Goal: Understand site structure: Understand site structure

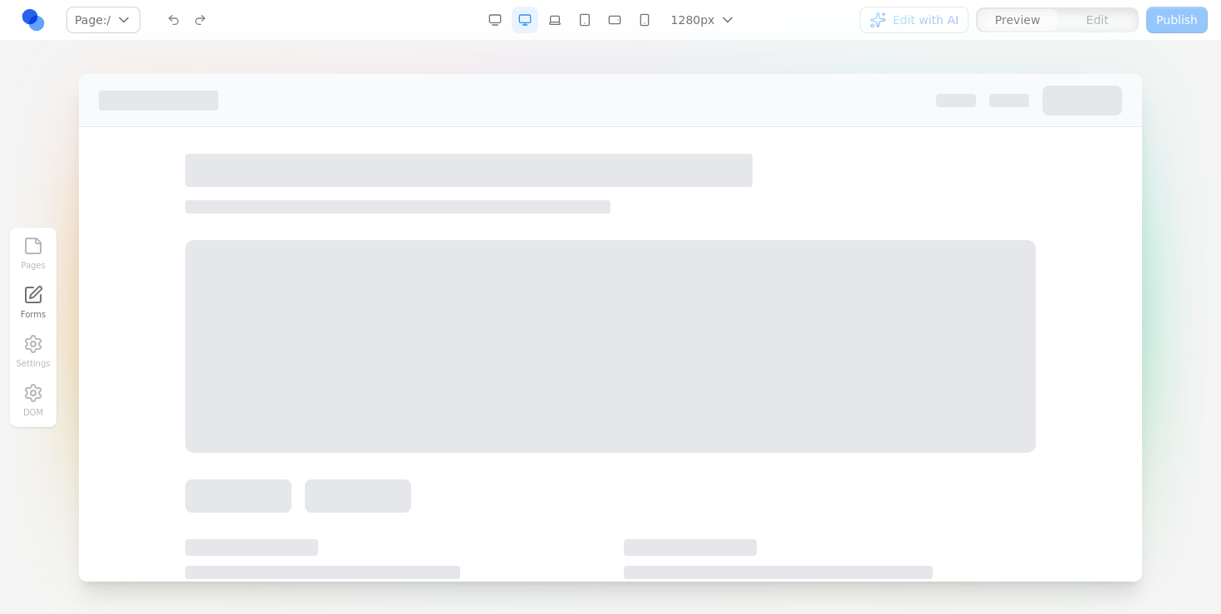
click at [38, 397] on div "Pages Forms Settings DOM" at bounding box center [33, 327] width 47 height 199
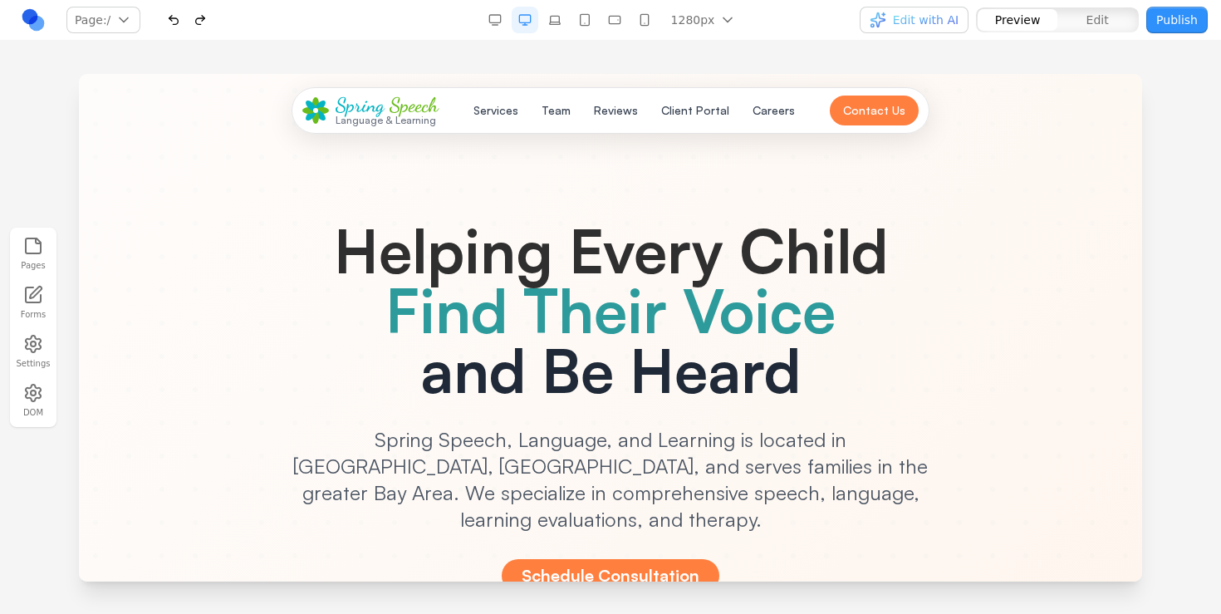
click at [32, 15] on link at bounding box center [33, 20] width 27 height 27
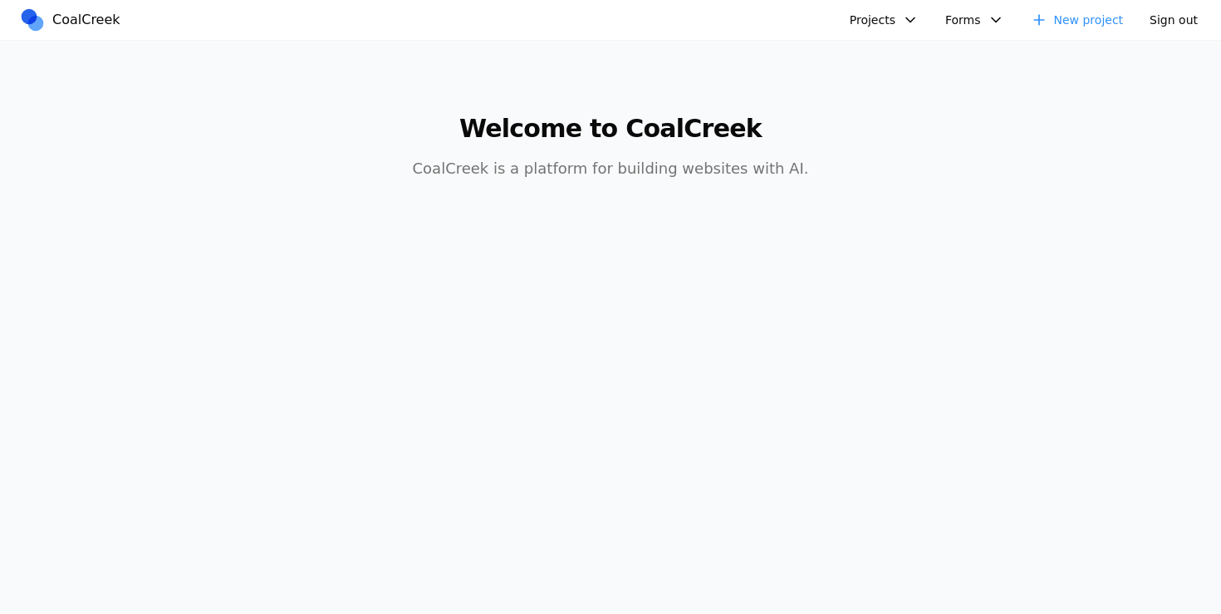
click at [884, 10] on button "Projects" at bounding box center [884, 20] width 89 height 27
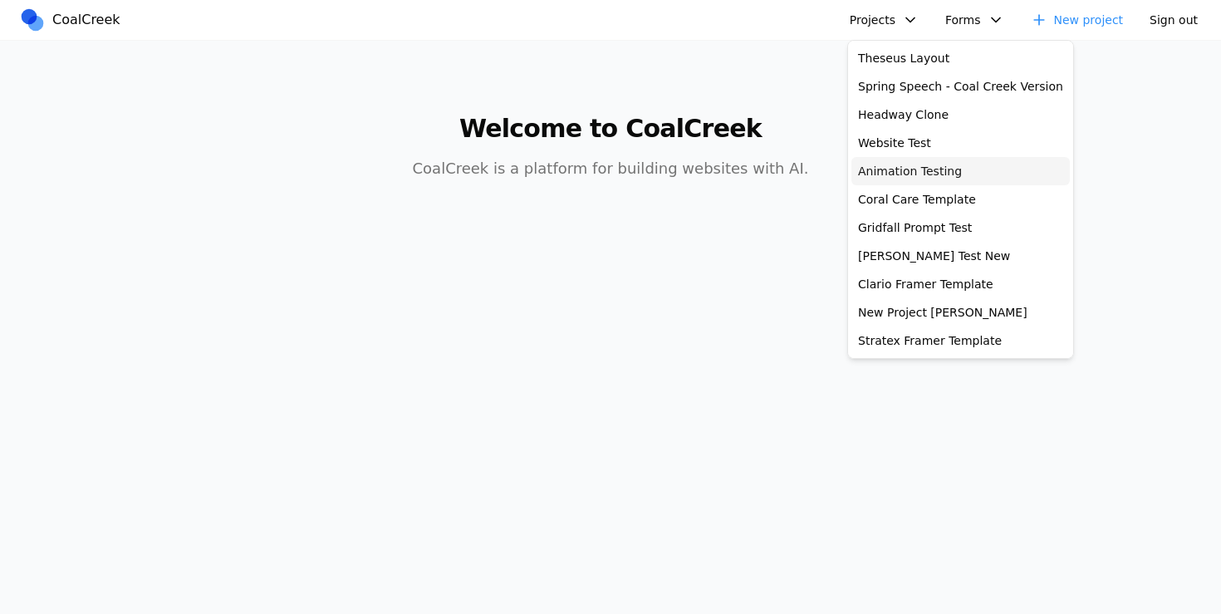
click at [886, 165] on link "Animation Testing" at bounding box center [961, 171] width 219 height 28
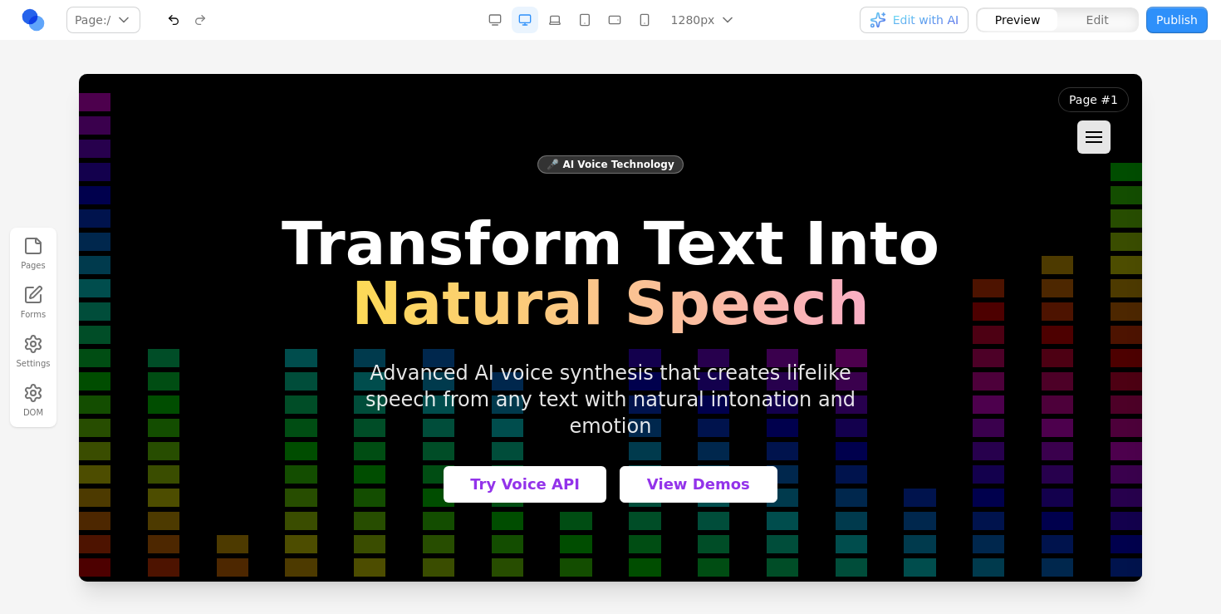
click at [22, 19] on link at bounding box center [33, 20] width 27 height 27
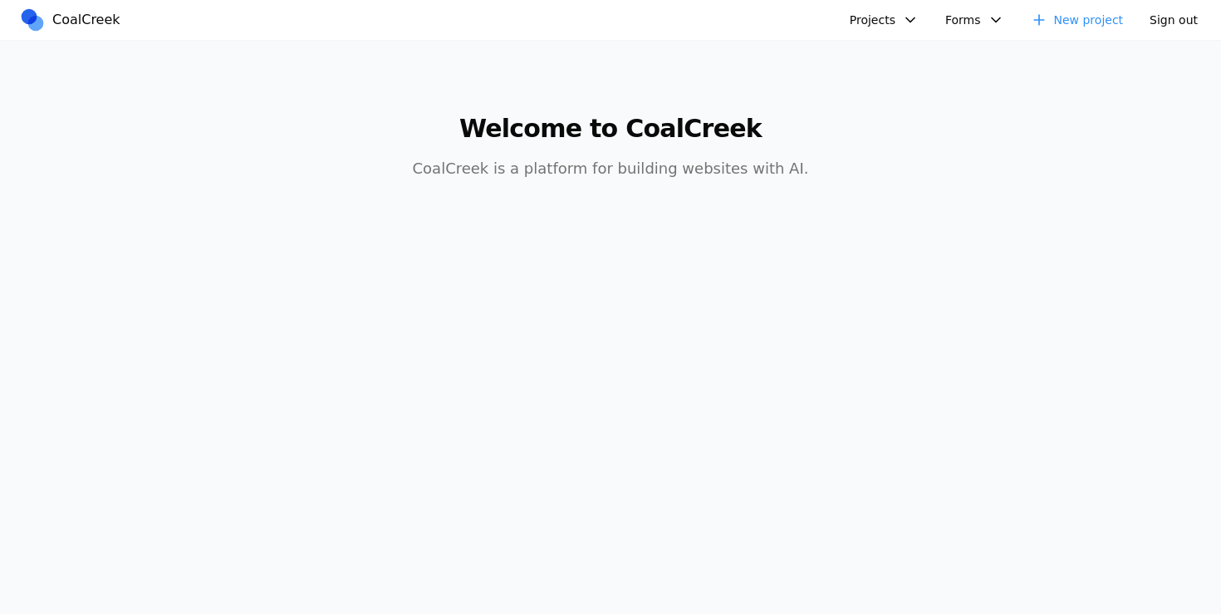
click at [914, 22] on button "Projects" at bounding box center [884, 20] width 89 height 27
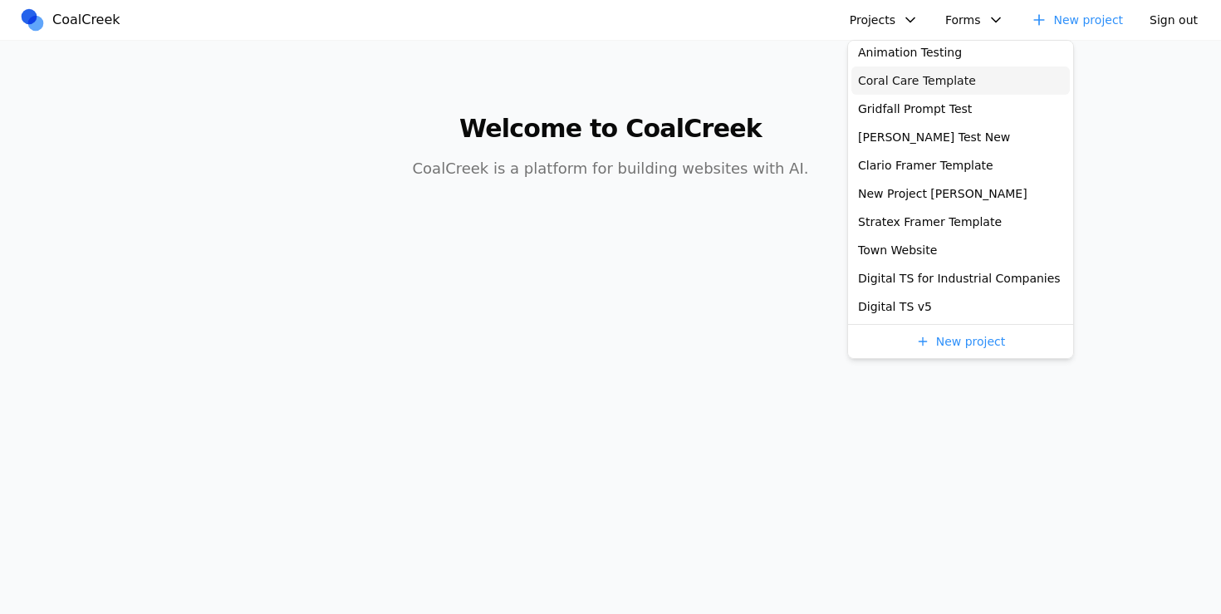
scroll to position [101, 0]
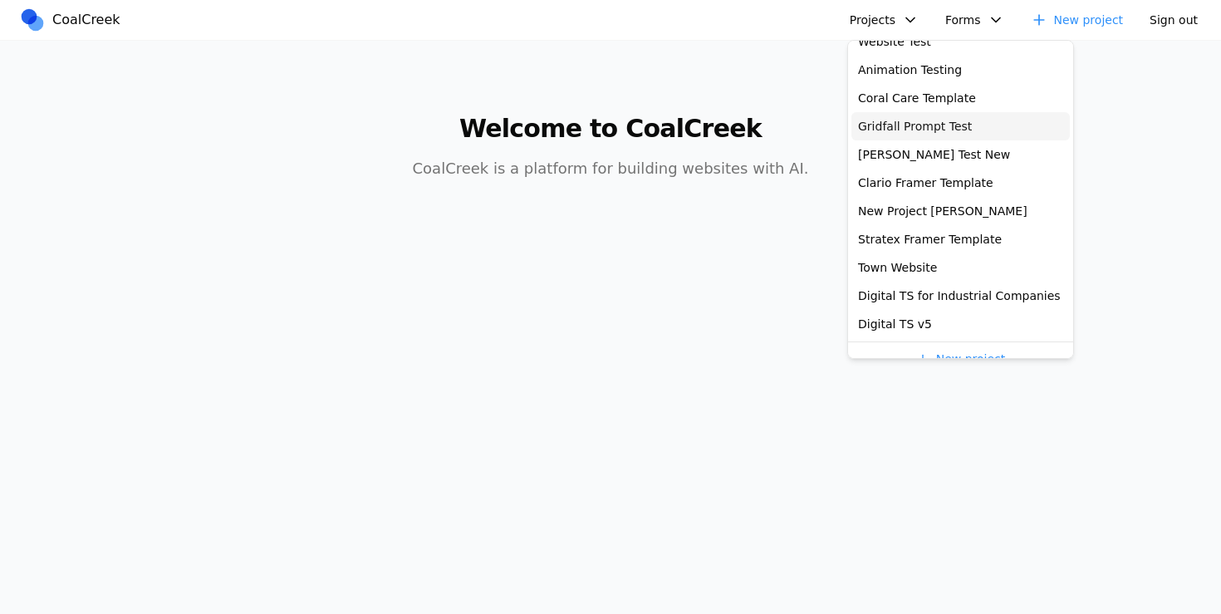
click at [919, 121] on link "Gridfall Prompt Test" at bounding box center [961, 126] width 219 height 28
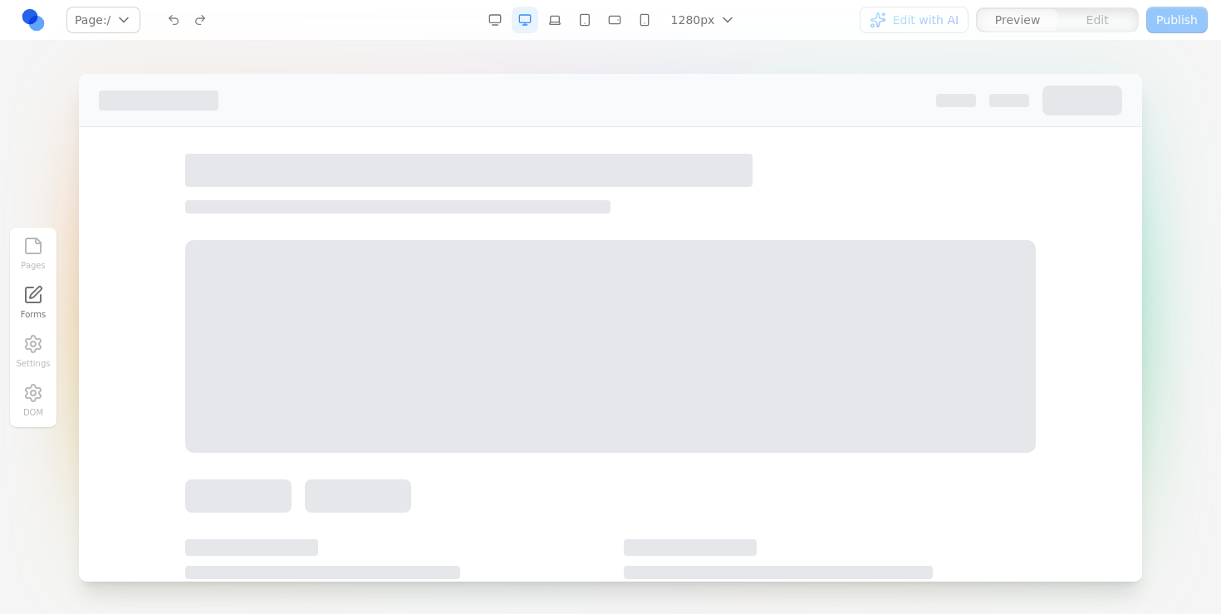
click at [36, 415] on div "Pages Forms Settings DOM" at bounding box center [33, 327] width 47 height 199
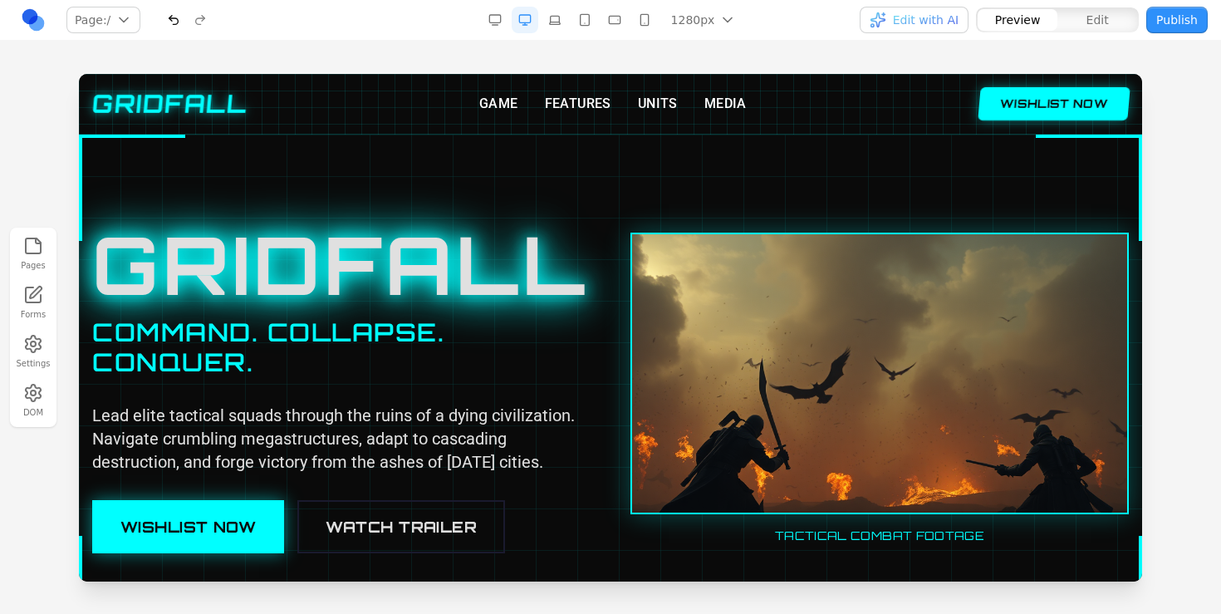
click at [29, 399] on icon "button" at bounding box center [33, 393] width 20 height 20
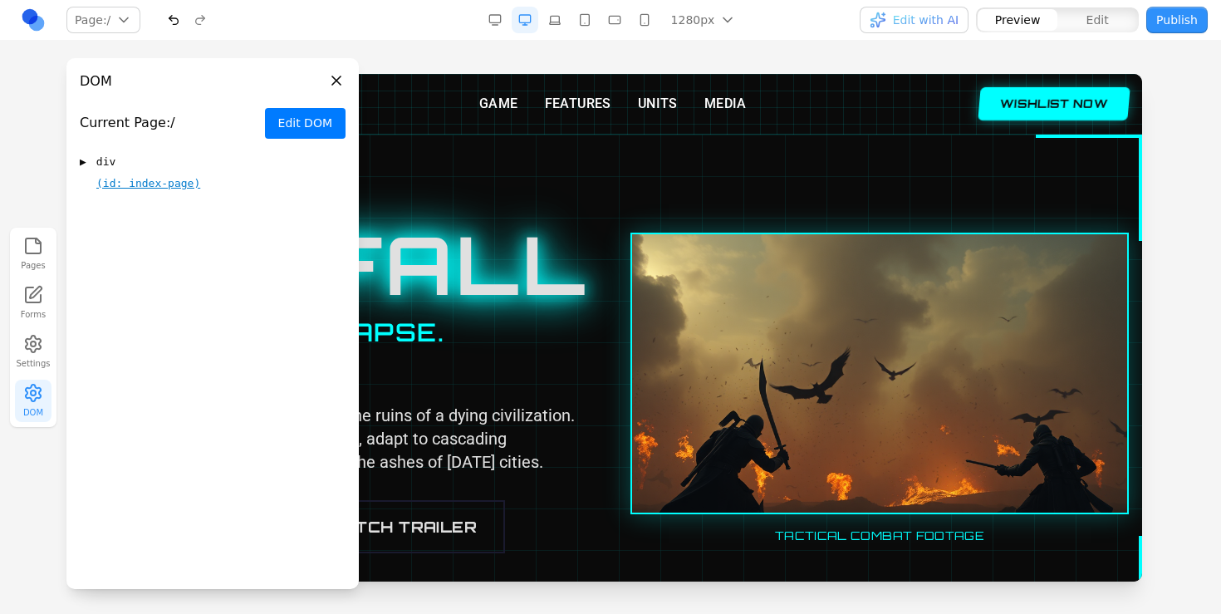
click at [95, 163] on div "▶ div" at bounding box center [213, 162] width 266 height 20
click at [125, 207] on span "header" at bounding box center [134, 206] width 39 height 17
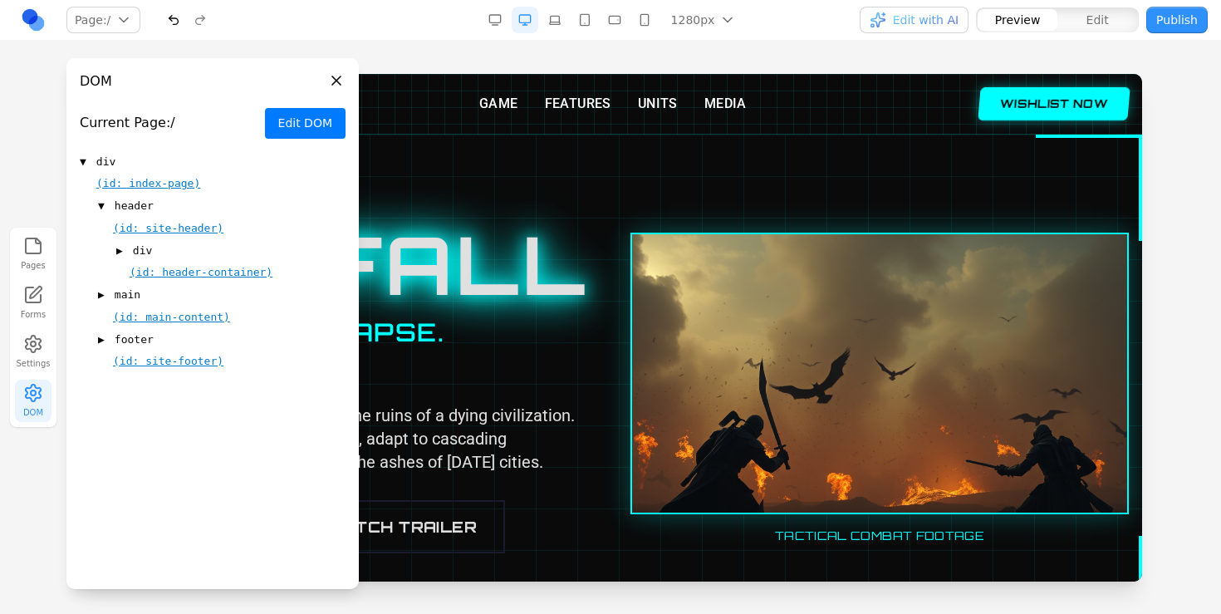
click at [141, 253] on span "div" at bounding box center [142, 251] width 19 height 17
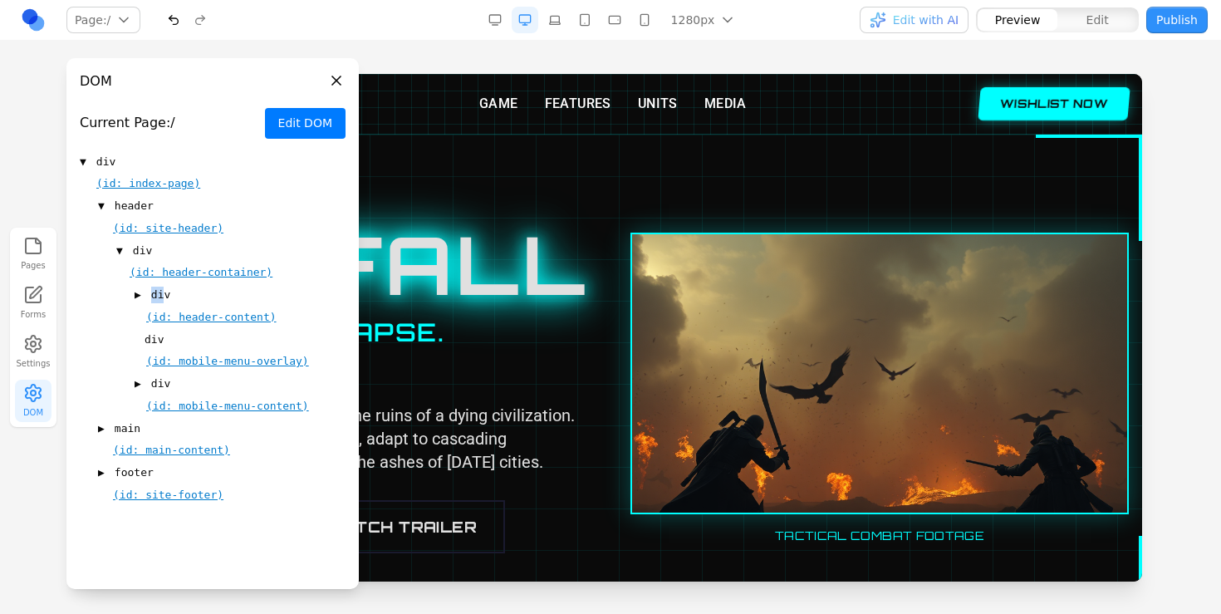
click at [154, 297] on span "div" at bounding box center [160, 295] width 19 height 17
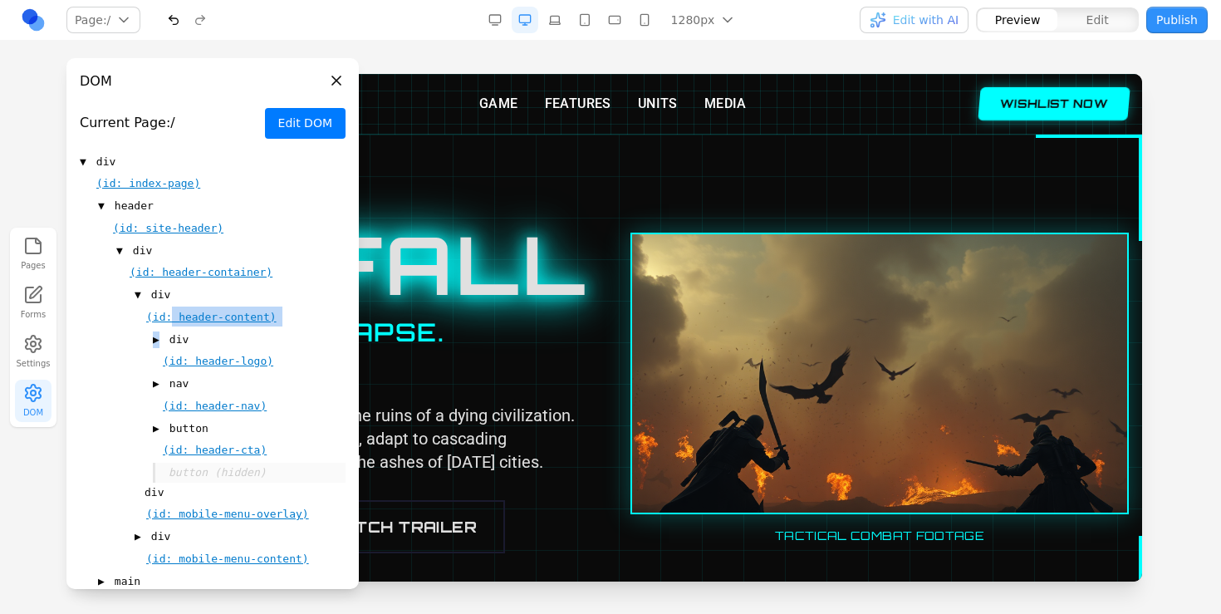
drag, startPoint x: 174, startPoint y: 312, endPoint x: 157, endPoint y: 336, distance: 28.6
click at [157, 336] on div "▼ div (id: header-content) ▶ div (id: header-logo) ▶ nav (id: header-nav) ▶ but…" at bounding box center [238, 384] width 216 height 198
click at [155, 336] on span "▶" at bounding box center [156, 339] width 7 height 17
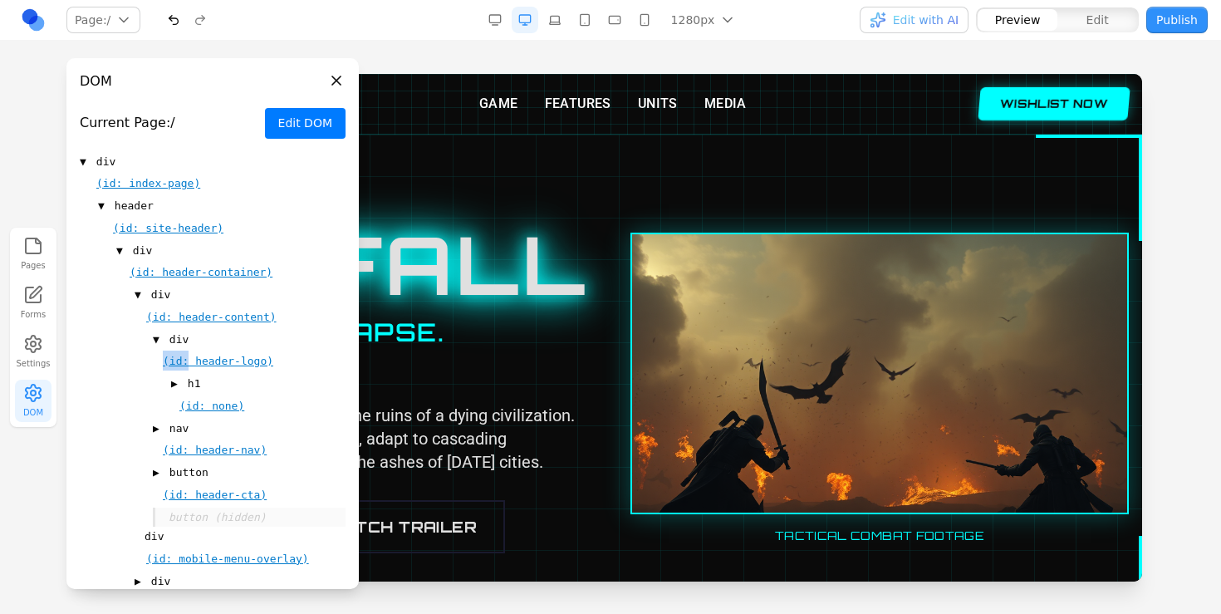
drag, startPoint x: 187, startPoint y: 361, endPoint x: 186, endPoint y: 346, distance: 15.8
click at [186, 346] on div "▼ div (id: header-logo) ▶ h1 (id: none)" at bounding box center [245, 373] width 199 height 86
click at [184, 337] on span "div" at bounding box center [178, 339] width 19 height 17
click at [188, 342] on span "div" at bounding box center [178, 339] width 19 height 17
drag, startPoint x: 195, startPoint y: 361, endPoint x: 175, endPoint y: 339, distance: 29.4
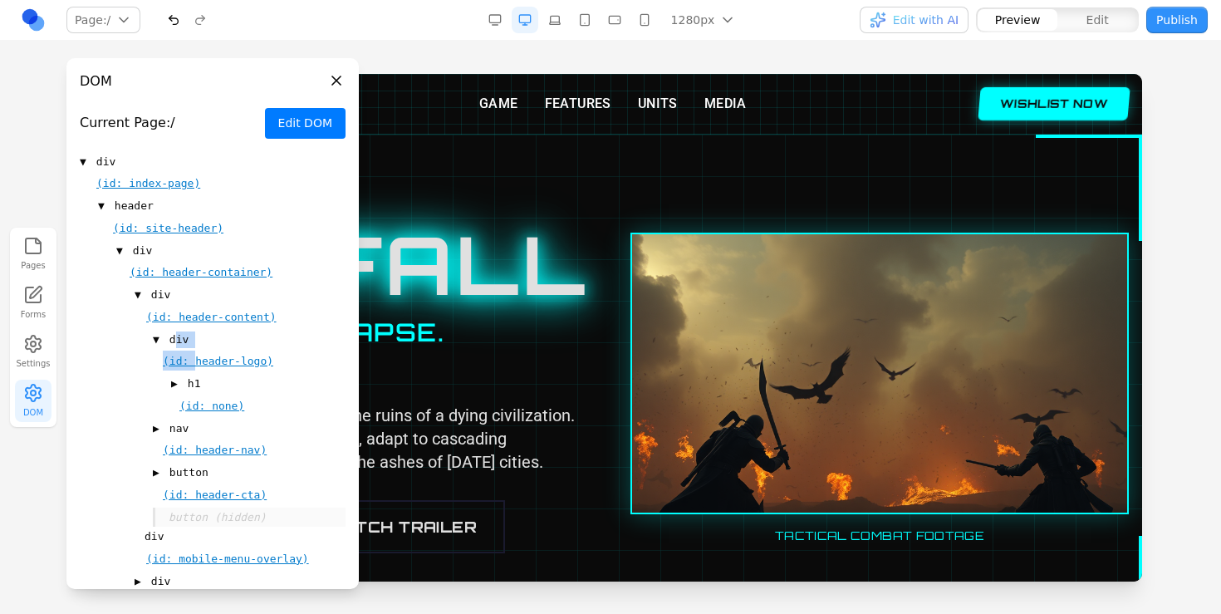
click at [175, 339] on div "▼ div (id: header-logo) ▶ h1 (id: none)" at bounding box center [245, 373] width 199 height 86
click at [323, 121] on button "Edit DOM" at bounding box center [305, 123] width 81 height 31
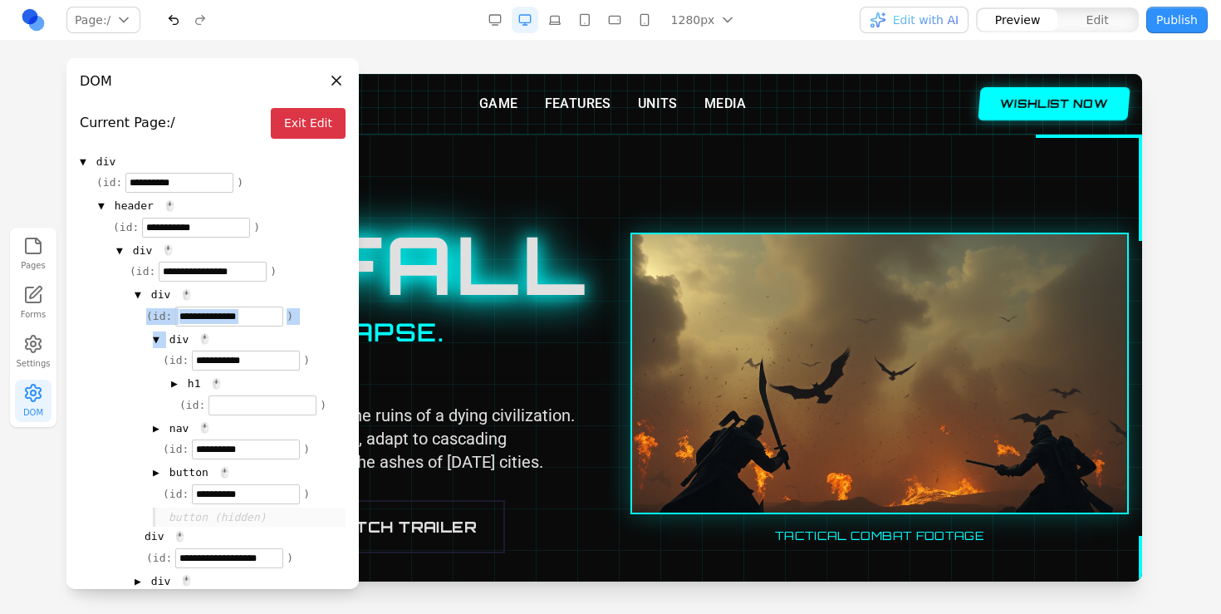
drag, startPoint x: 172, startPoint y: 338, endPoint x: 178, endPoint y: 312, distance: 27.2
click at [178, 312] on div "**********" at bounding box center [238, 406] width 216 height 242
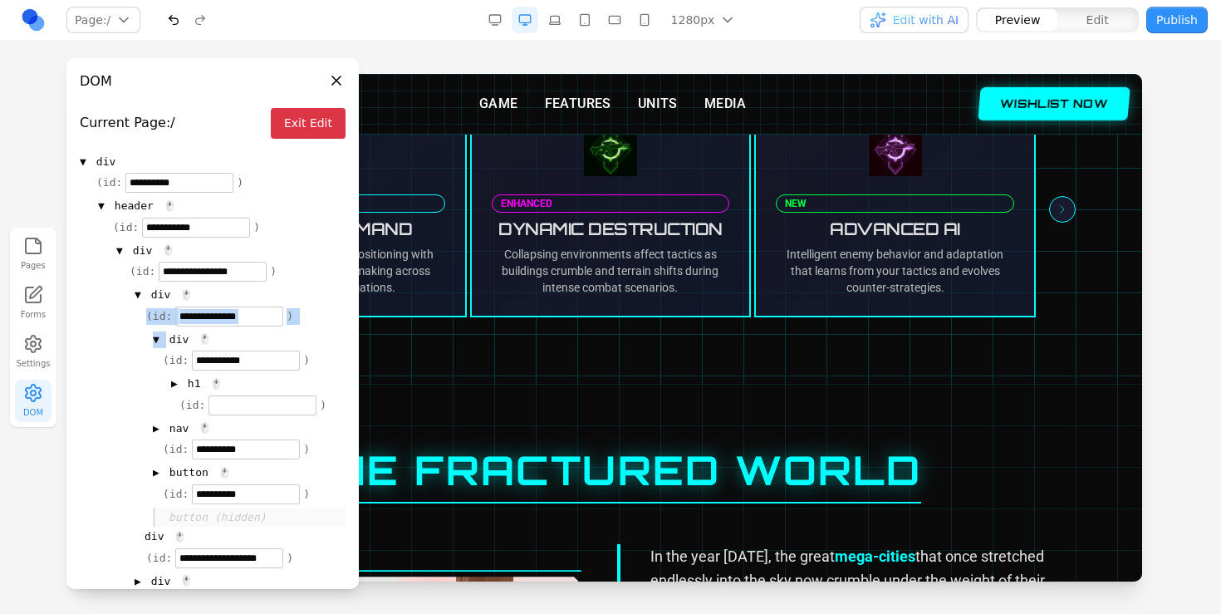
scroll to position [800, 0]
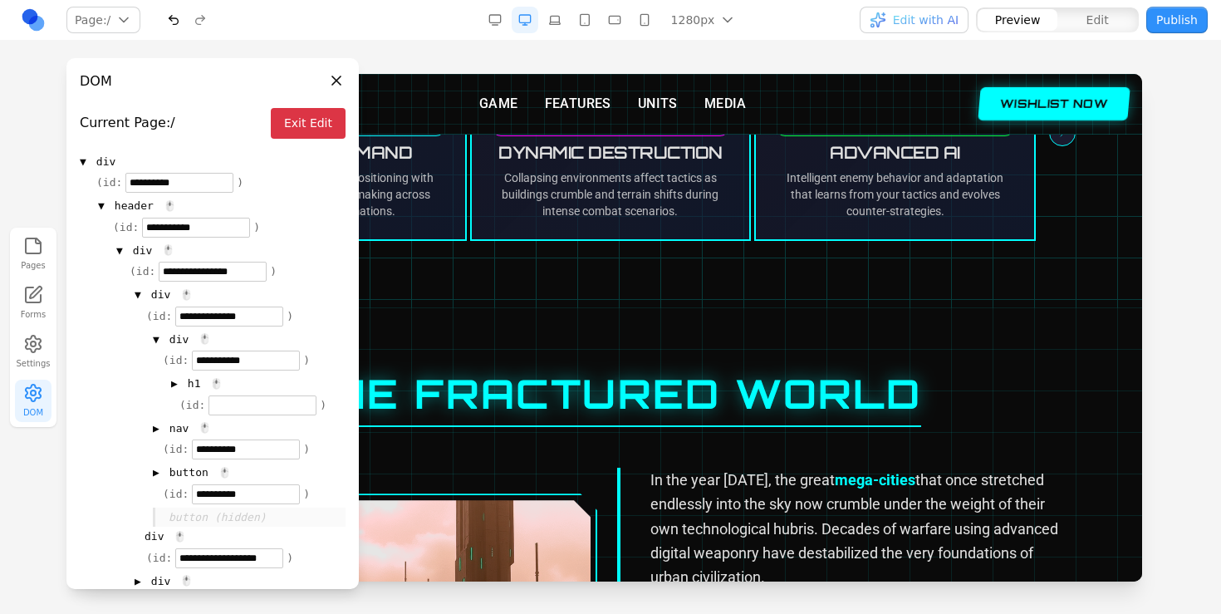
click at [103, 203] on span "▼" at bounding box center [101, 206] width 7 height 17
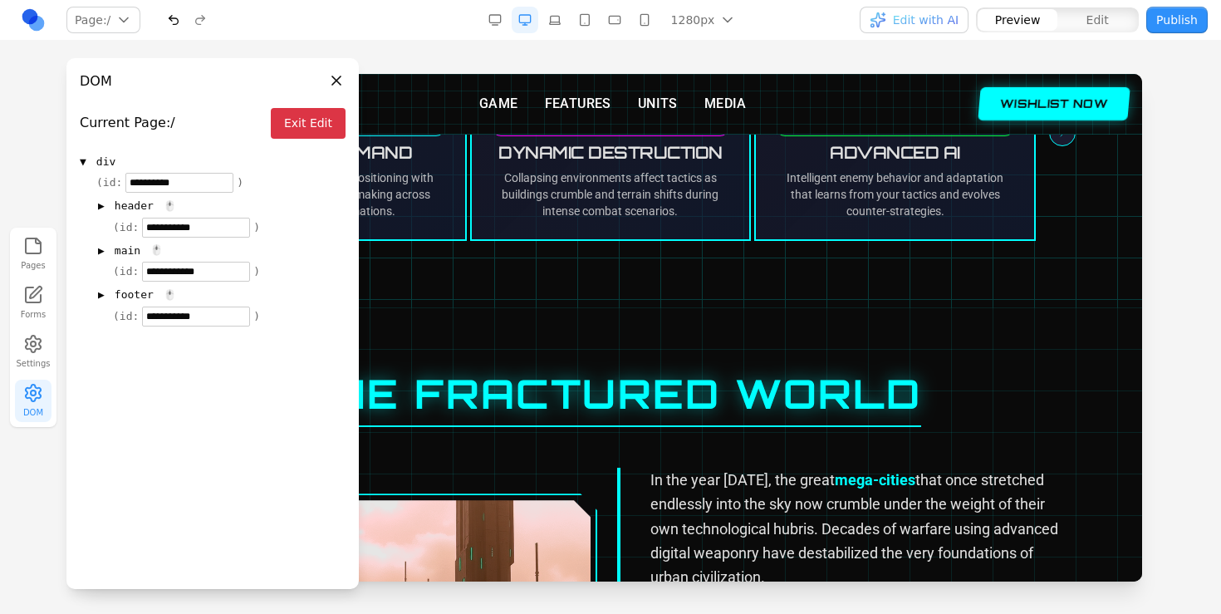
click at [118, 245] on span "main" at bounding box center [128, 251] width 26 height 17
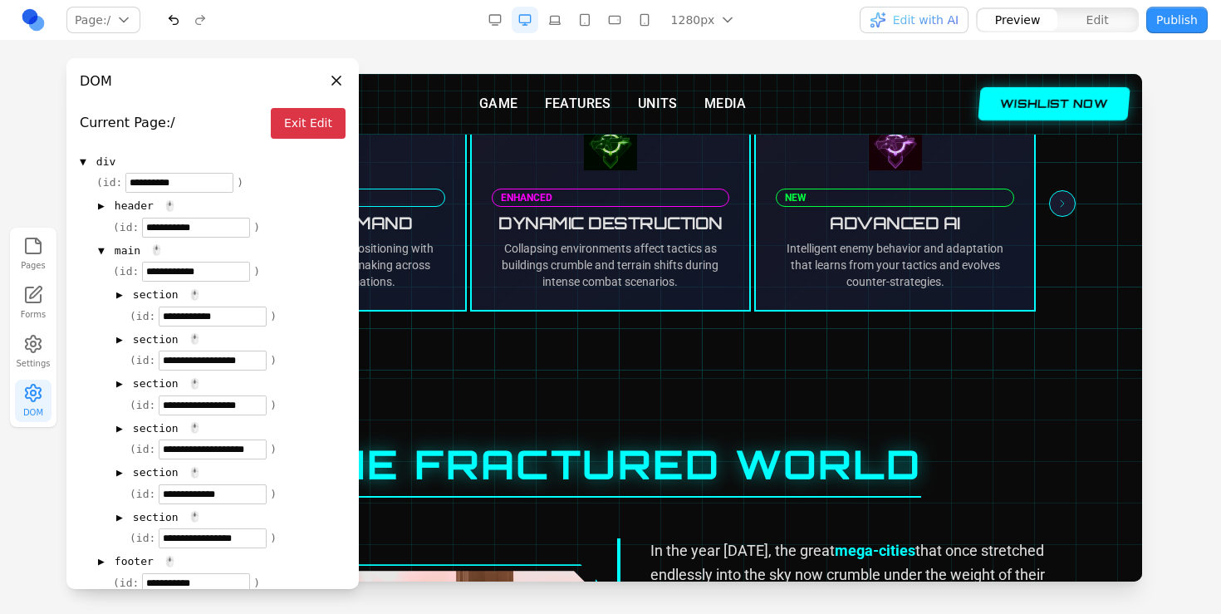
scroll to position [724, 0]
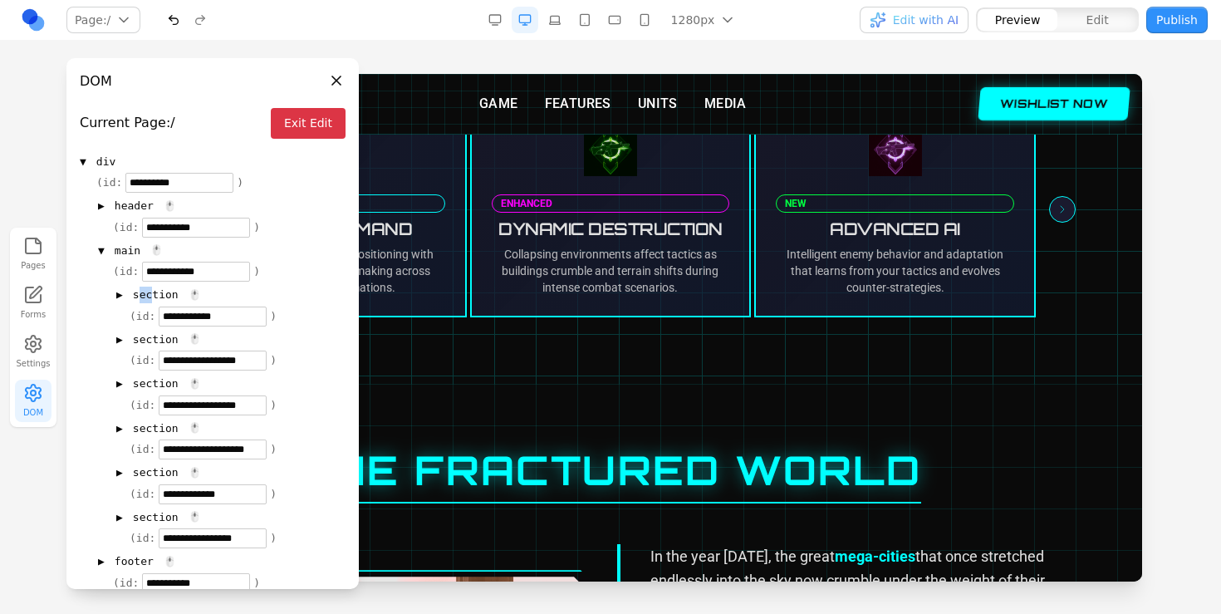
drag, startPoint x: 150, startPoint y: 297, endPoint x: 141, endPoint y: 298, distance: 9.3
click at [141, 298] on span "section" at bounding box center [156, 295] width 46 height 17
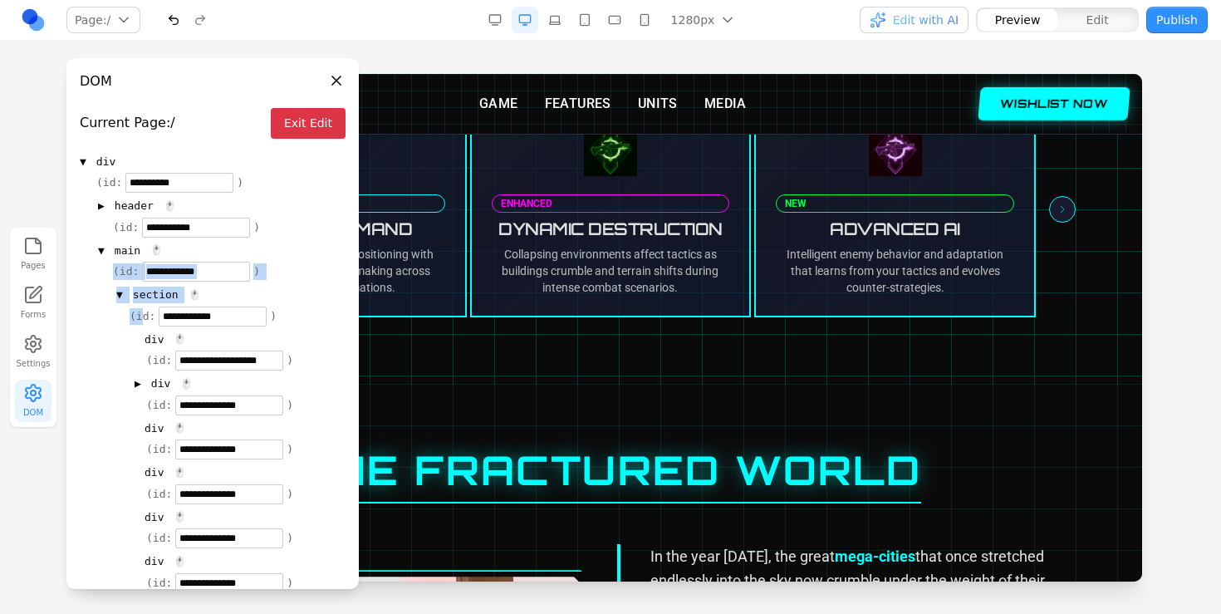
drag, startPoint x: 143, startPoint y: 313, endPoint x: 173, endPoint y: 243, distance: 76.7
click at [173, 243] on div "**********" at bounding box center [220, 538] width 249 height 594
drag, startPoint x: 151, startPoint y: 341, endPoint x: 160, endPoint y: 243, distance: 98.4
click at [160, 243] on div "**********" at bounding box center [220, 538] width 249 height 594
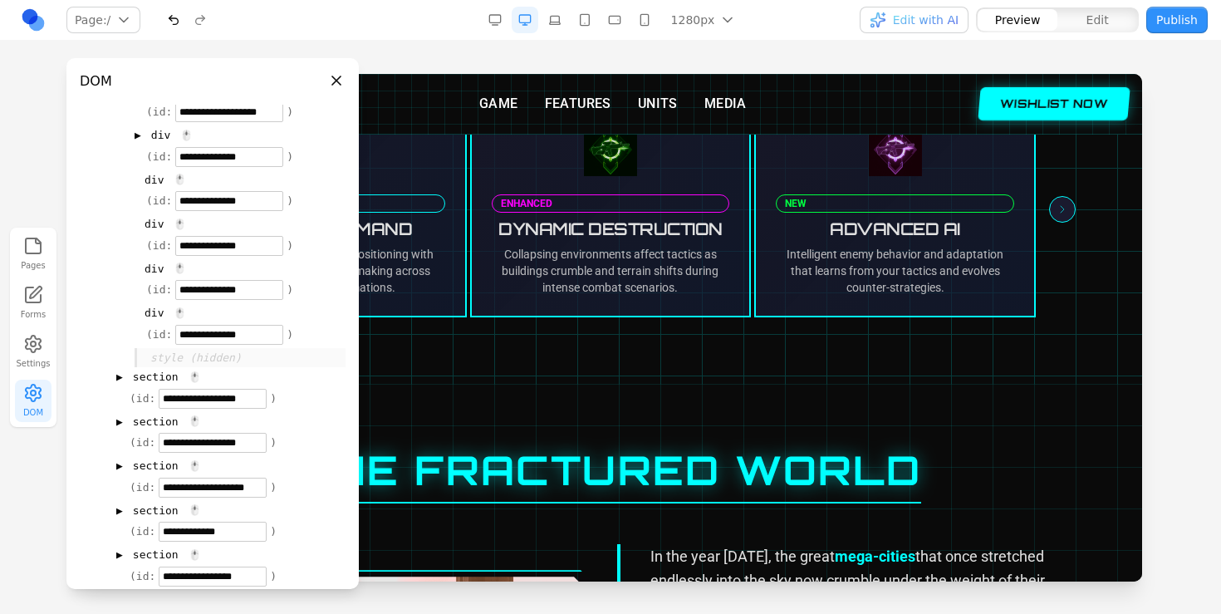
scroll to position [248, 0]
click at [156, 312] on span "div" at bounding box center [154, 314] width 19 height 17
click at [120, 380] on span "▶" at bounding box center [119, 378] width 7 height 17
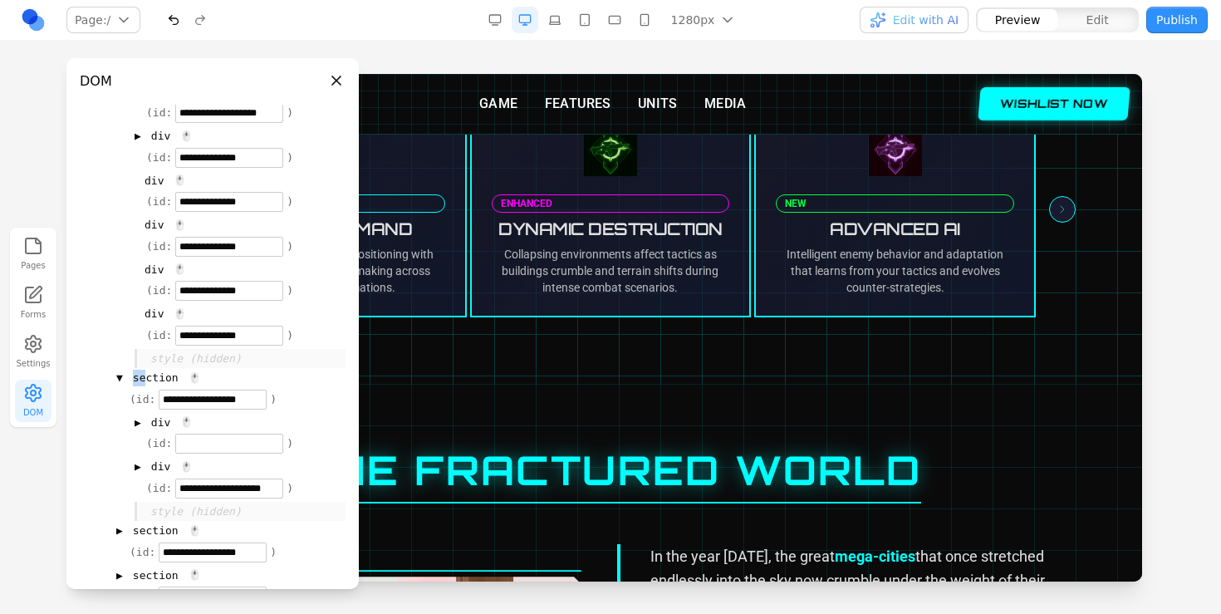
drag, startPoint x: 143, startPoint y: 379, endPoint x: 130, endPoint y: 371, distance: 14.5
click at [130, 371] on div "▼ section 🖱️" at bounding box center [230, 378] width 229 height 20
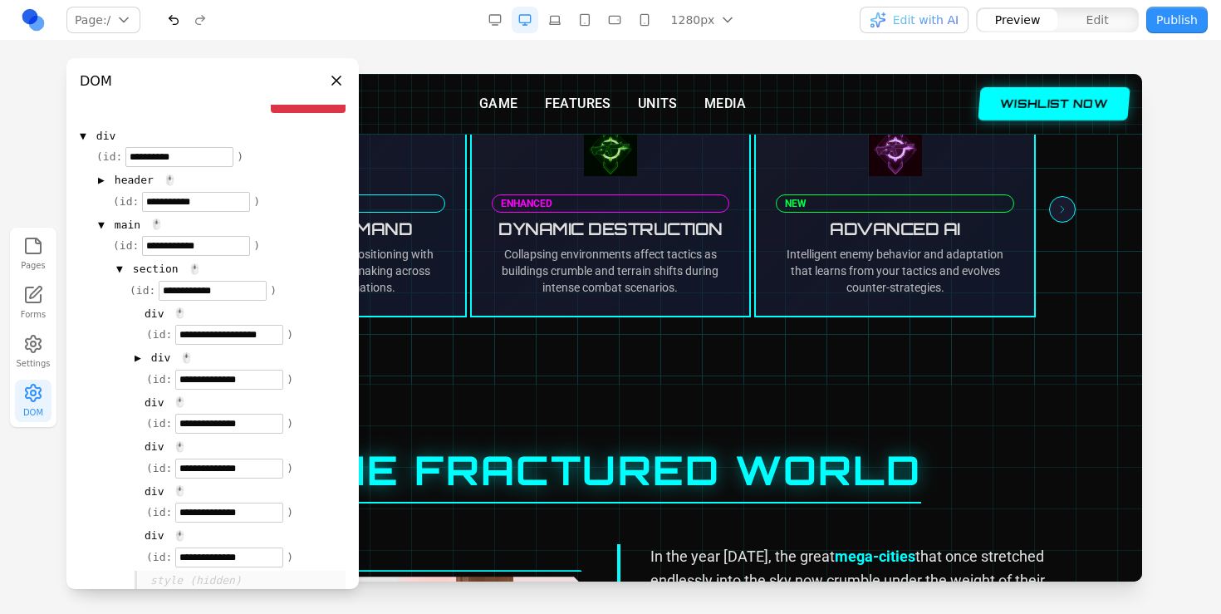
click at [124, 263] on div "▼ section 🖱️" at bounding box center [230, 269] width 229 height 20
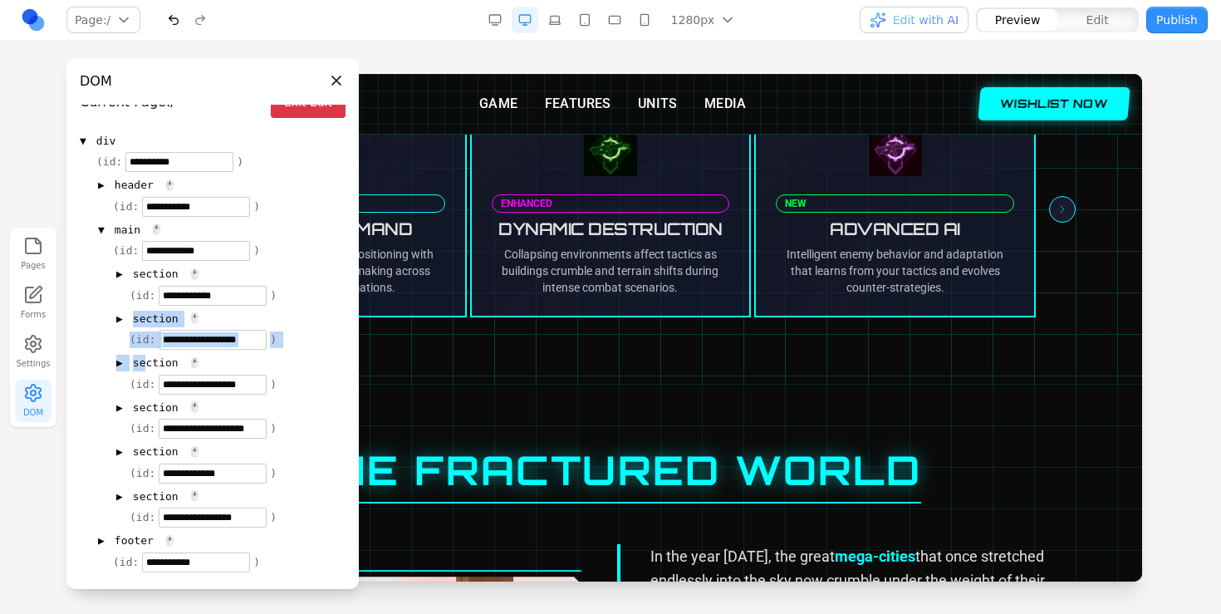
drag, startPoint x: 148, startPoint y: 362, endPoint x: 156, endPoint y: 306, distance: 57.1
click at [156, 306] on div "**********" at bounding box center [229, 395] width 233 height 263
click at [99, 348] on div "**********" at bounding box center [220, 374] width 249 height 308
drag, startPoint x: 142, startPoint y: 364, endPoint x: 151, endPoint y: 320, distance: 45.0
click at [151, 320] on div "**********" at bounding box center [229, 395] width 233 height 263
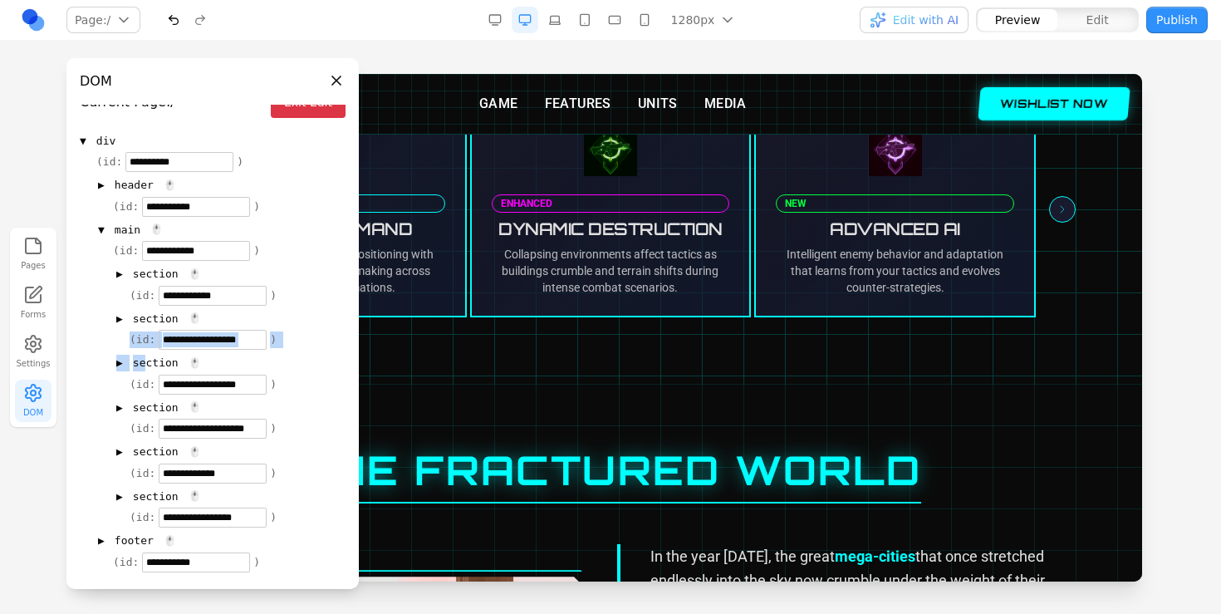
drag, startPoint x: 145, startPoint y: 364, endPoint x: 201, endPoint y: 318, distance: 72.7
click at [202, 318] on div "**********" at bounding box center [229, 395] width 233 height 263
click at [153, 359] on span "section" at bounding box center [156, 363] width 46 height 17
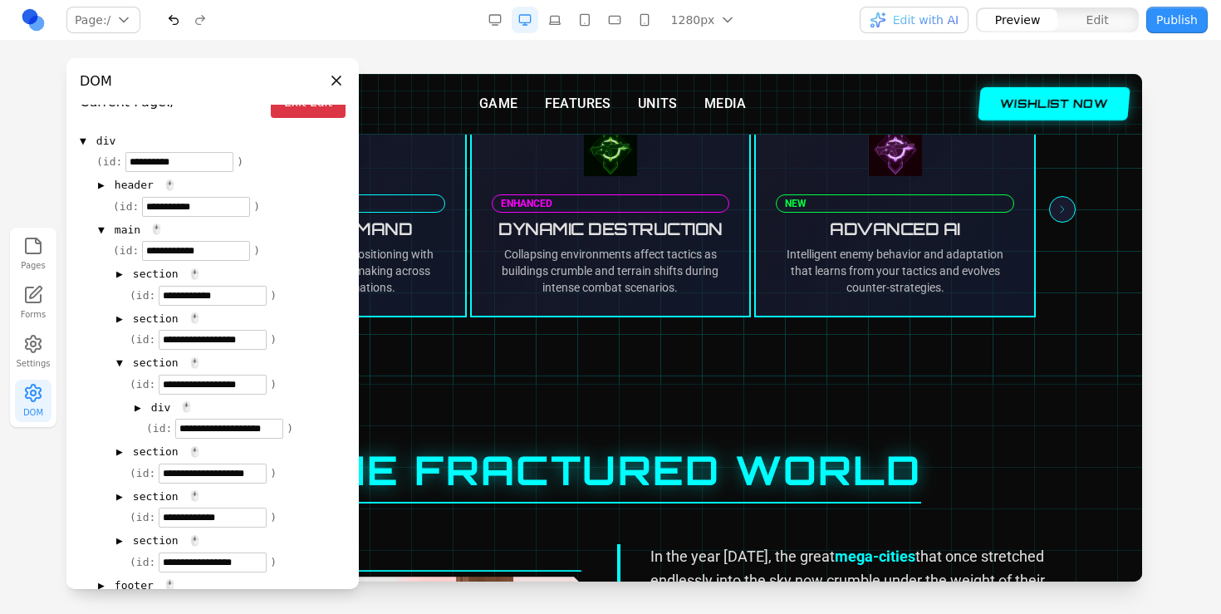
click at [153, 361] on span "section" at bounding box center [156, 363] width 46 height 17
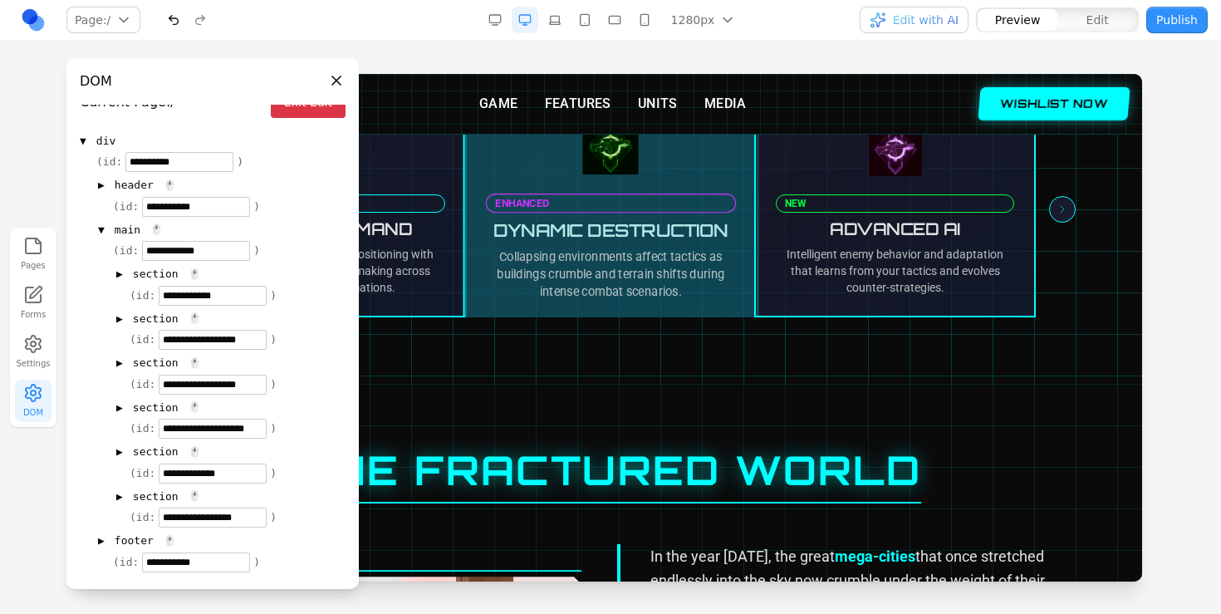
click at [734, 201] on div at bounding box center [610, 209] width 292 height 223
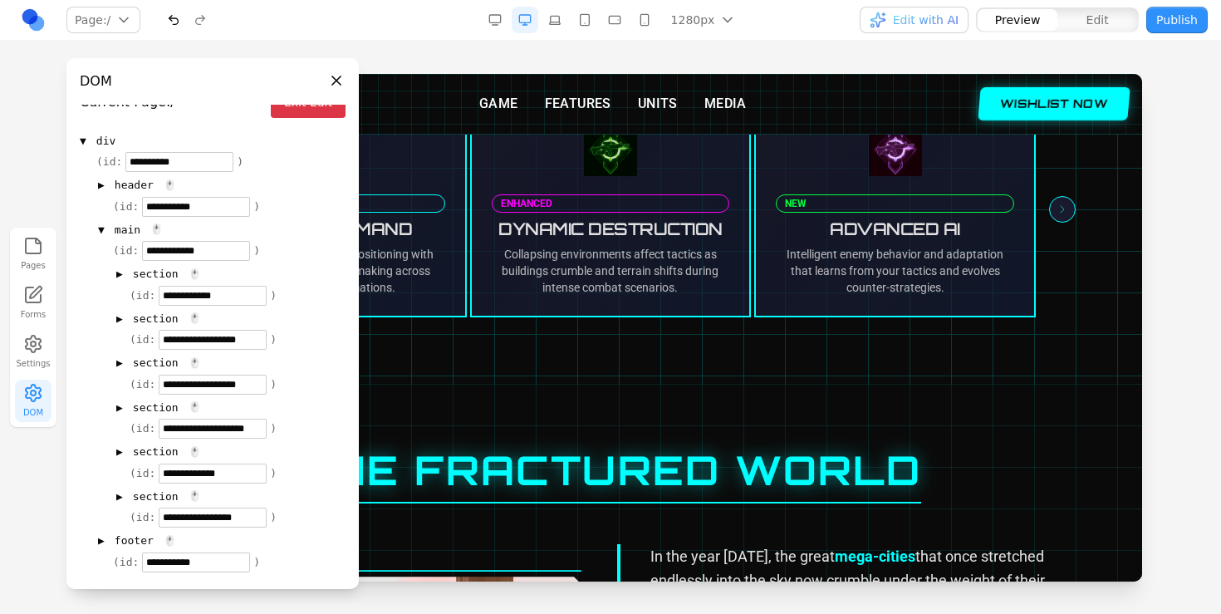
click at [862, 365] on div at bounding box center [610, 151] width 1063 height 465
drag, startPoint x: 144, startPoint y: 360, endPoint x: 189, endPoint y: 312, distance: 65.2
click at [189, 312] on div "**********" at bounding box center [229, 395] width 233 height 263
click at [103, 348] on div "**********" at bounding box center [220, 374] width 249 height 308
click at [557, 367] on div at bounding box center [610, 151] width 1063 height 465
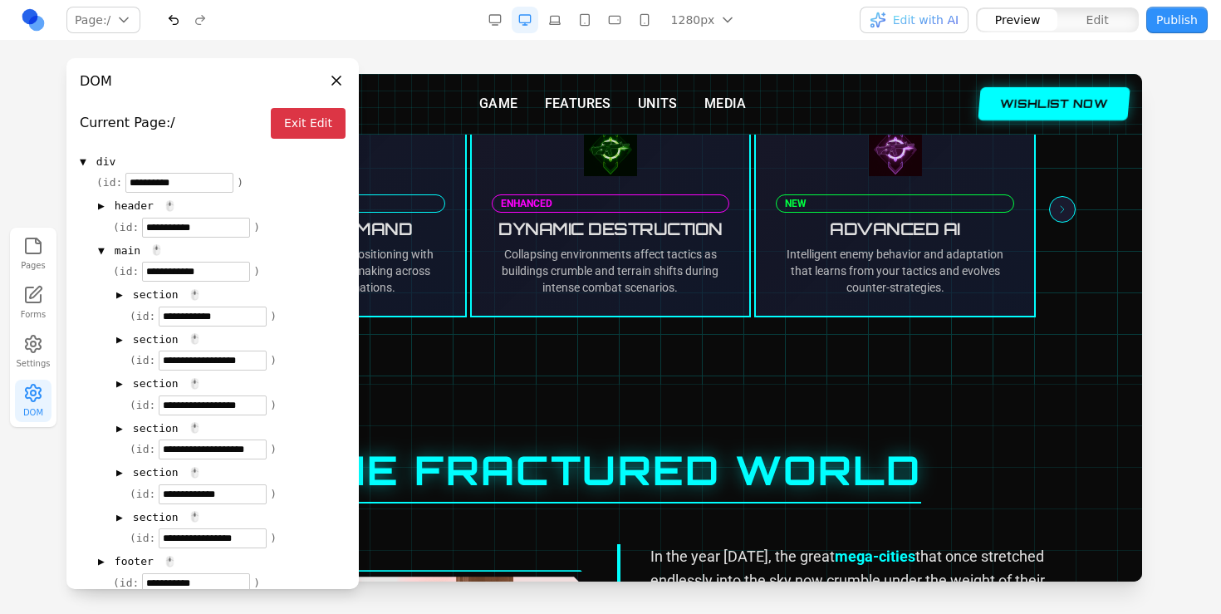
scroll to position [9, 0]
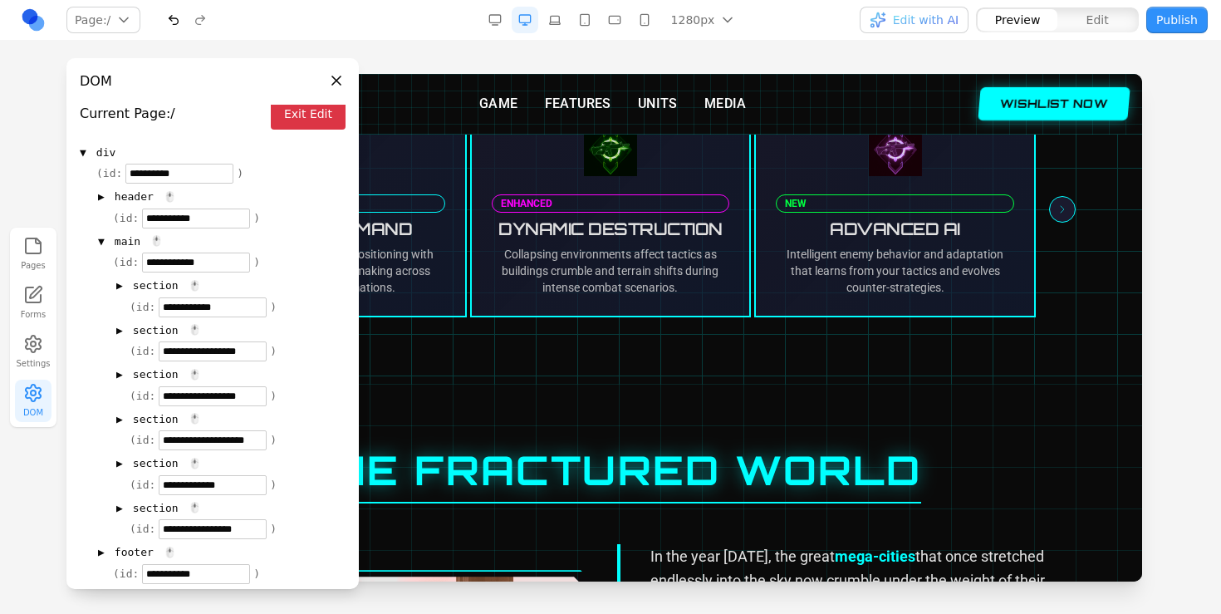
drag, startPoint x: 203, startPoint y: 414, endPoint x: 163, endPoint y: 329, distance: 93.7
click at [163, 329] on div "**********" at bounding box center [229, 407] width 233 height 263
drag, startPoint x: 152, startPoint y: 370, endPoint x: 134, endPoint y: 368, distance: 18.4
click at [135, 368] on span "section" at bounding box center [156, 374] width 46 height 17
click at [120, 375] on span "▼" at bounding box center [119, 374] width 7 height 17
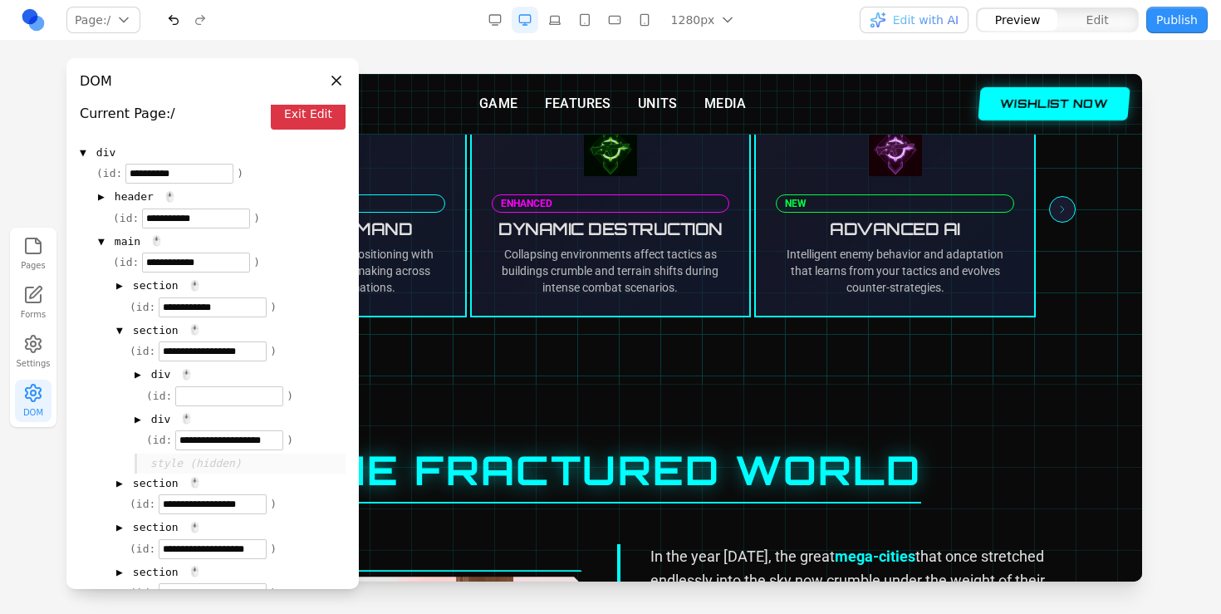
drag, startPoint x: 192, startPoint y: 377, endPoint x: 195, endPoint y: 317, distance: 59.9
click at [195, 317] on div "**********" at bounding box center [229, 462] width 233 height 372
click at [140, 373] on span "▶" at bounding box center [138, 374] width 7 height 17
click at [140, 373] on span "▼" at bounding box center [138, 374] width 7 height 17
click at [125, 329] on div "▼ section 🖱️" at bounding box center [230, 331] width 229 height 20
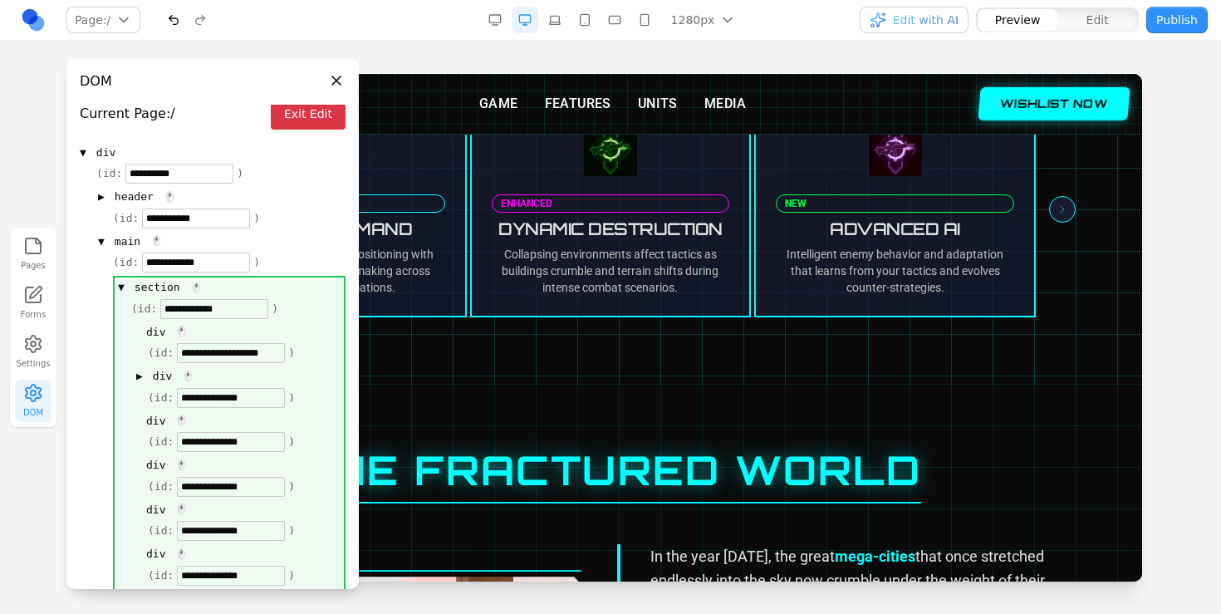
drag, startPoint x: 194, startPoint y: 420, endPoint x: 131, endPoint y: 322, distance: 116.6
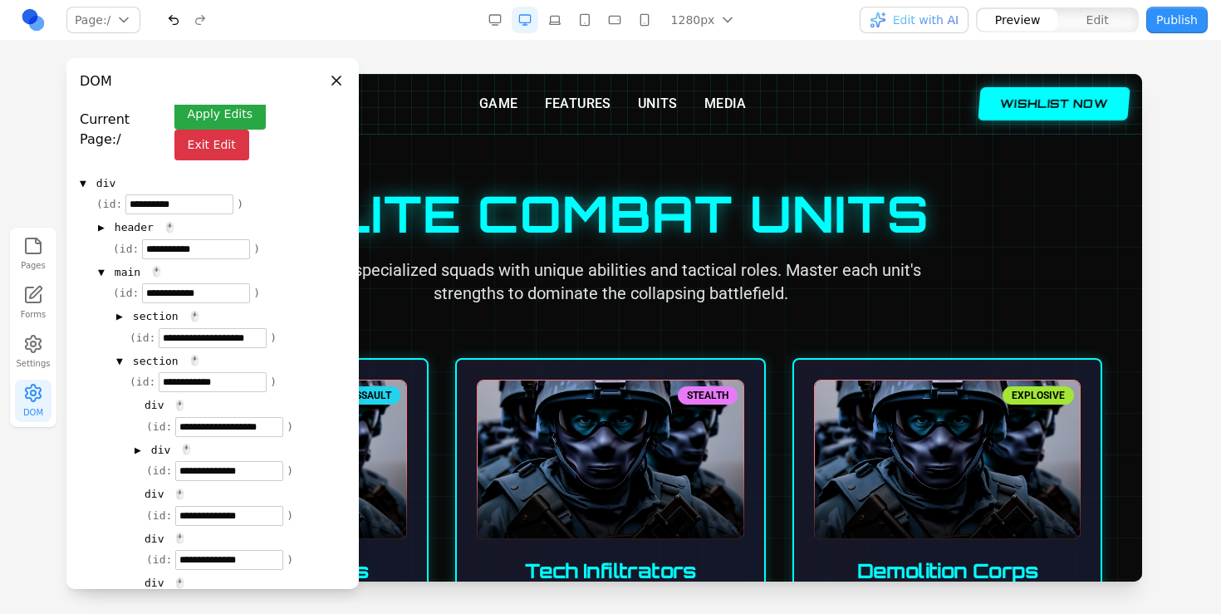
scroll to position [0, 0]
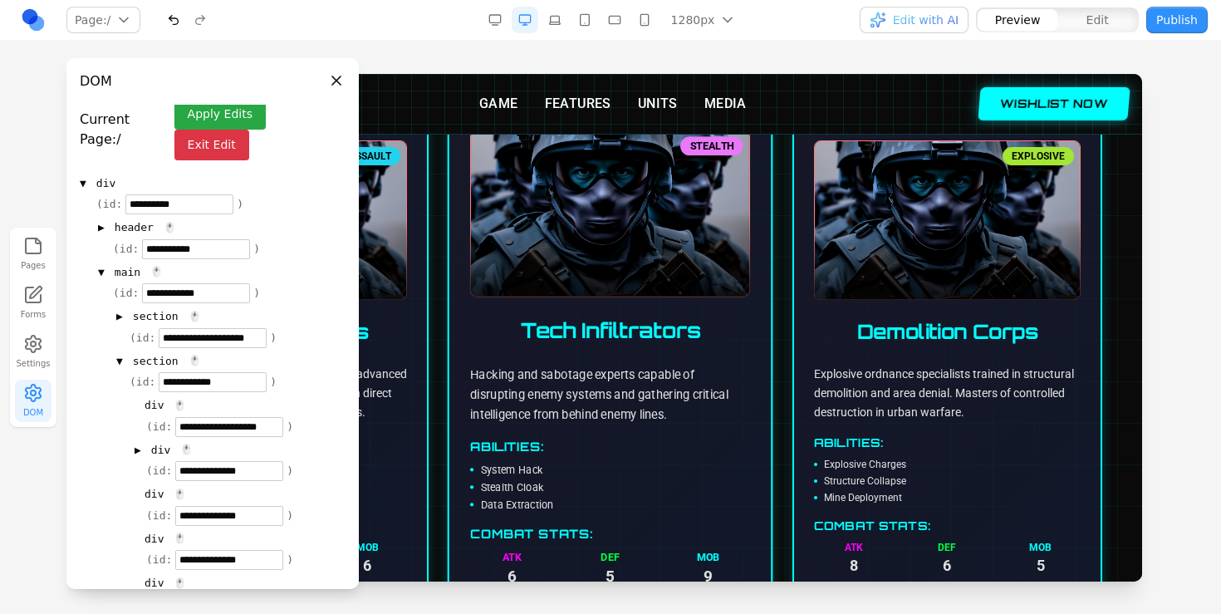
scroll to position [253, 0]
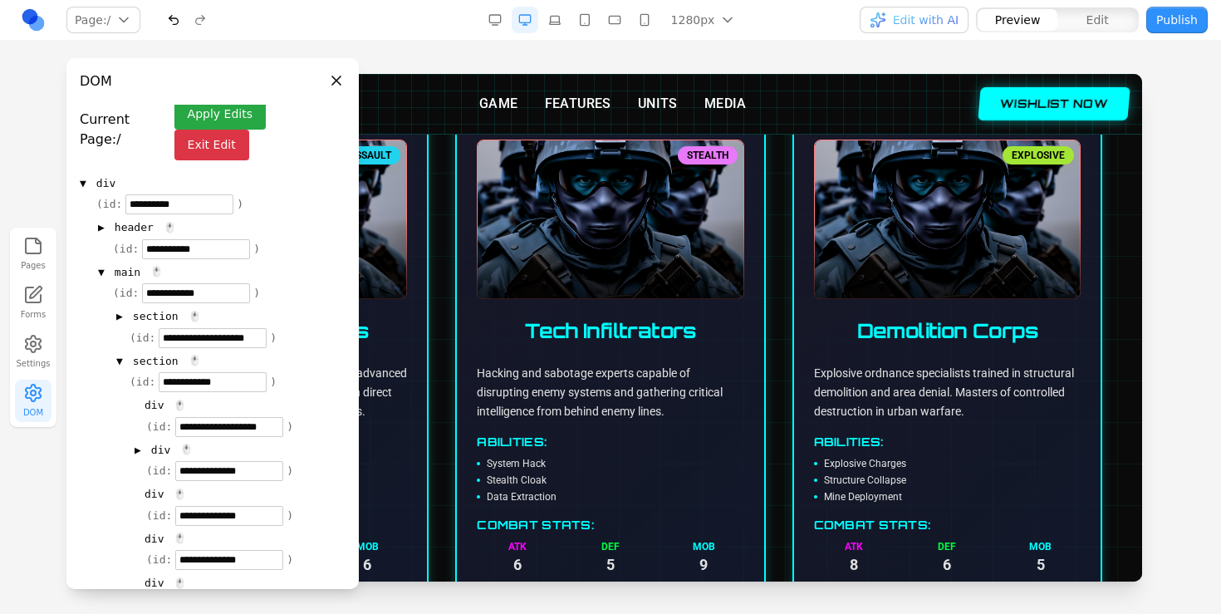
click at [226, 117] on button "Apply Edits" at bounding box center [219, 114] width 91 height 31
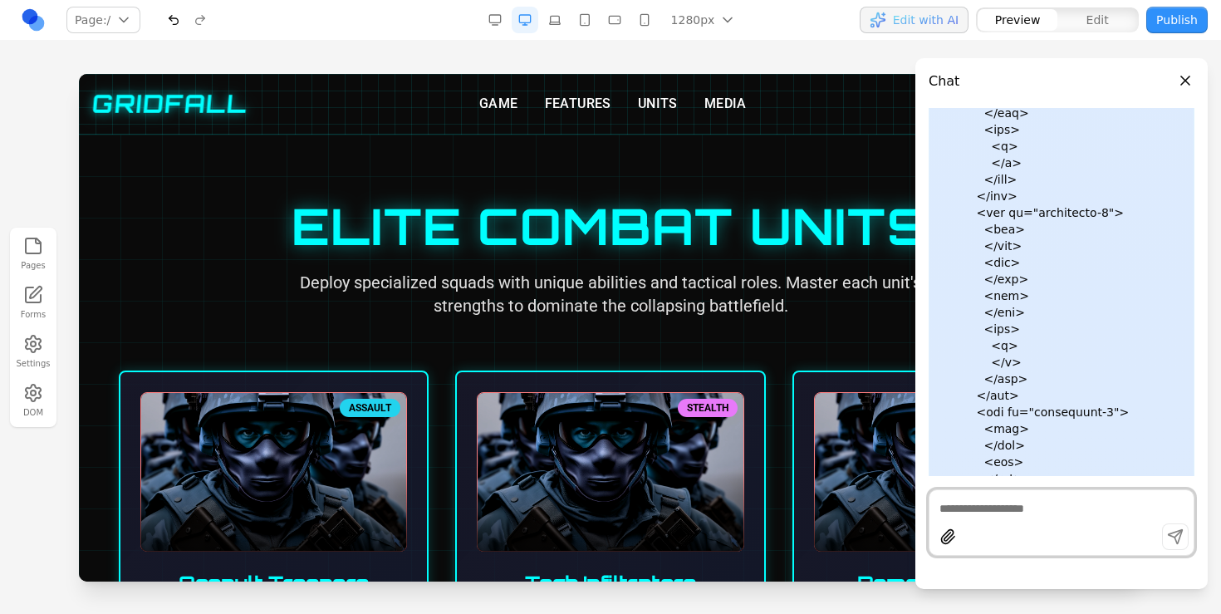
scroll to position [34334, 0]
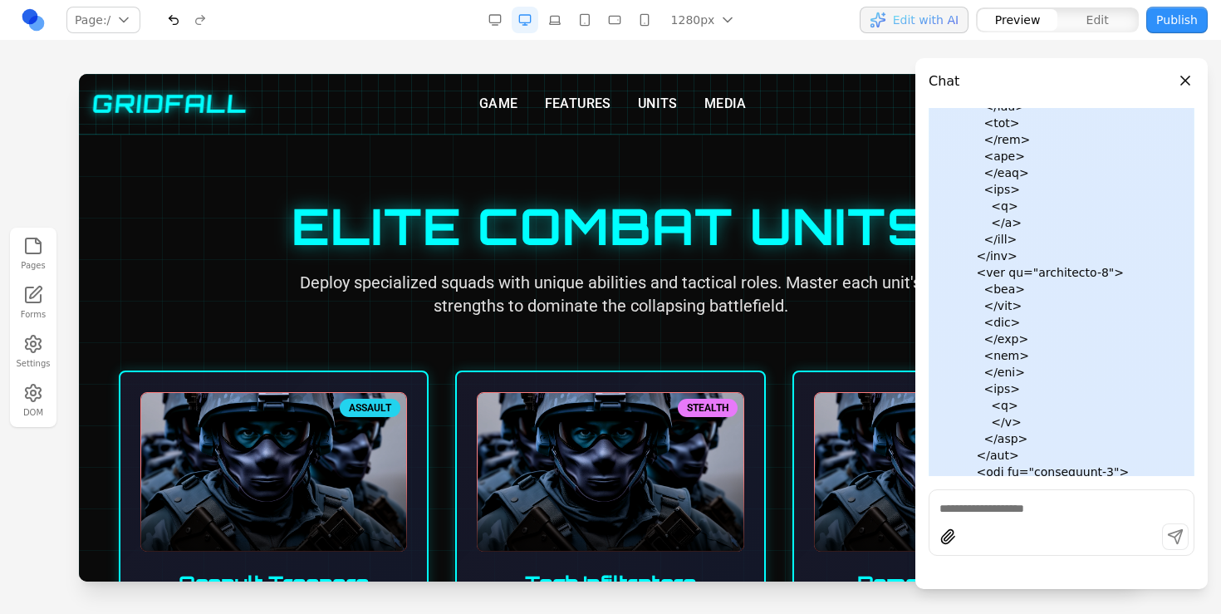
click at [1195, 76] on header "Chat" at bounding box center [1062, 74] width 292 height 33
click at [1188, 76] on button "Close panel" at bounding box center [1185, 80] width 18 height 18
